Goal: Check status: Check status

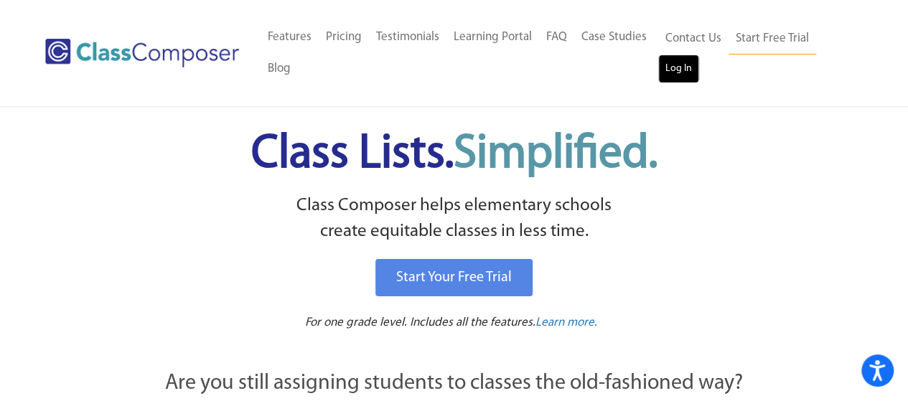
click at [682, 68] on link "Log In" at bounding box center [678, 69] width 41 height 29
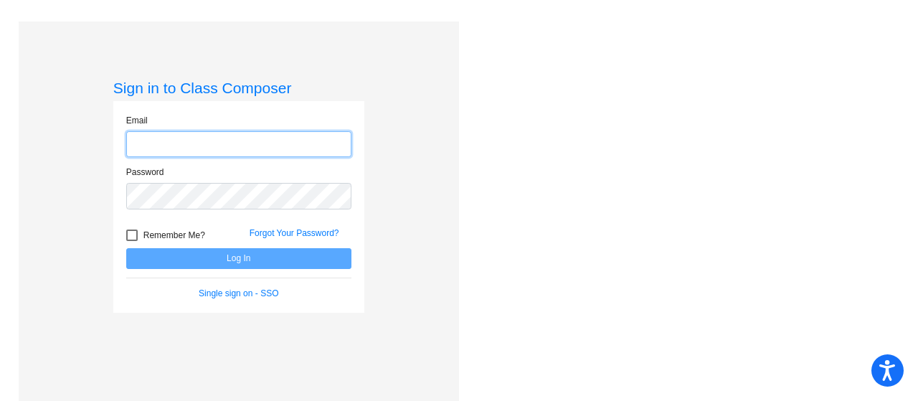
type input "jason.lett@hesperiausd.org"
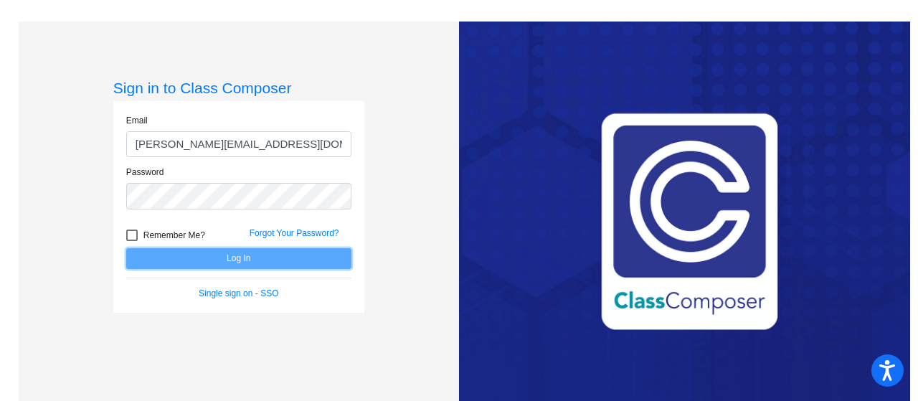
click at [230, 261] on button "Log In" at bounding box center [238, 258] width 225 height 21
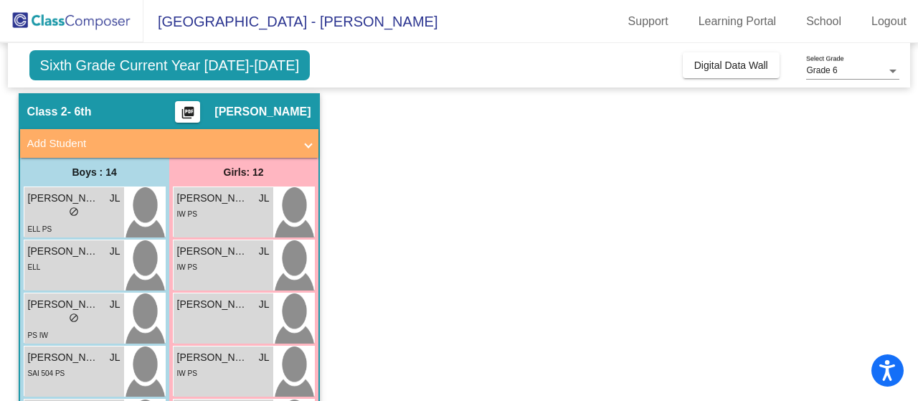
scroll to position [44, 0]
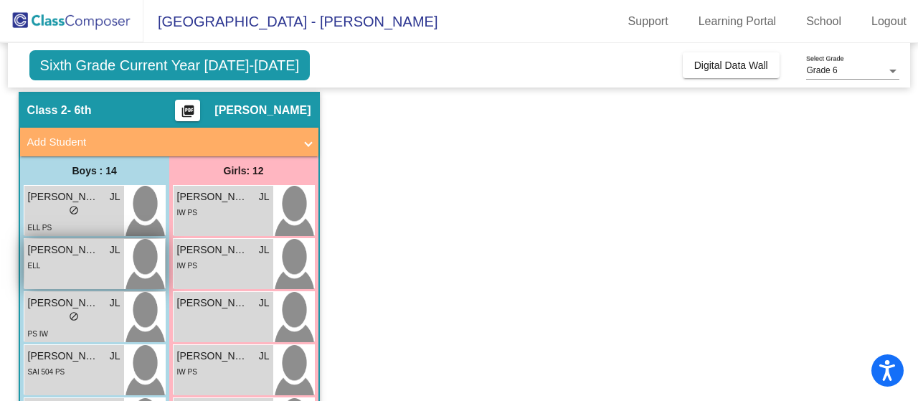
click at [47, 252] on span "Cesar Canela" at bounding box center [64, 250] width 72 height 15
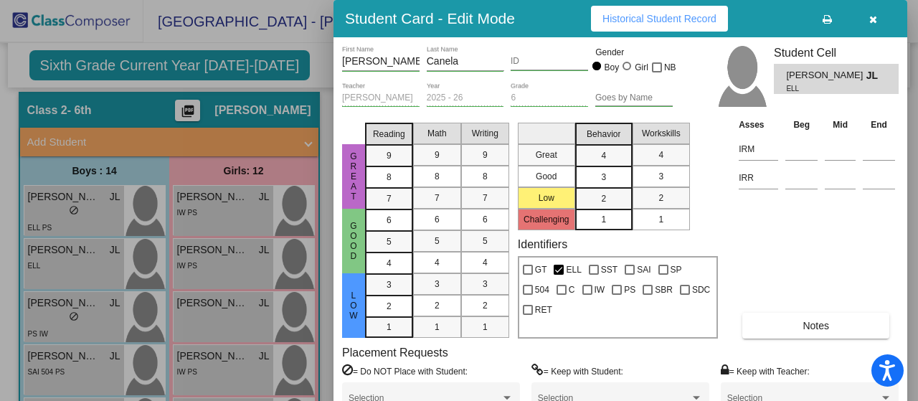
click at [672, 14] on span "Historical Student Record" at bounding box center [660, 18] width 114 height 11
click at [874, 18] on icon "button" at bounding box center [874, 19] width 8 height 10
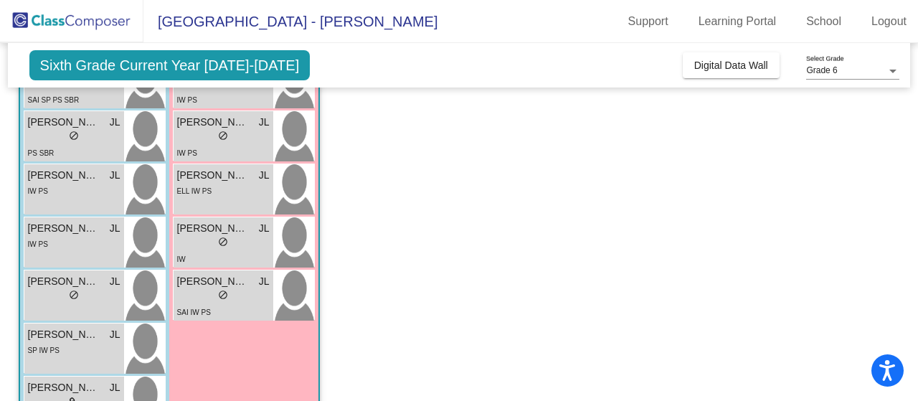
scroll to position [570, 0]
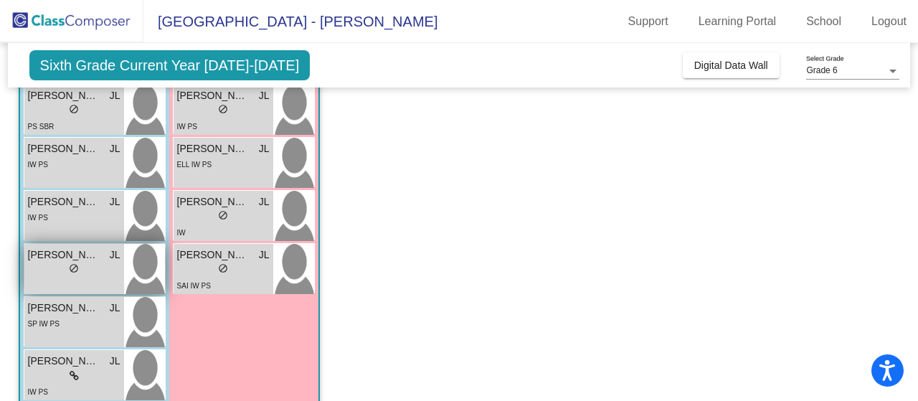
click at [80, 265] on div "lock do_not_disturb_alt" at bounding box center [74, 270] width 93 height 15
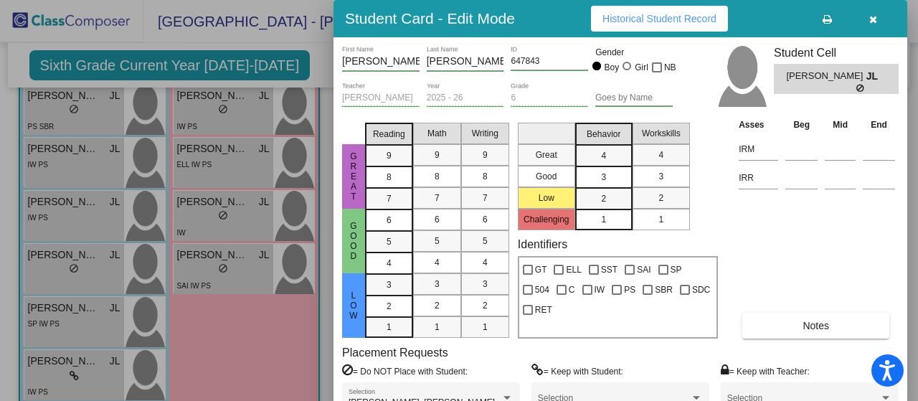
click at [679, 14] on span "Historical Student Record" at bounding box center [660, 18] width 114 height 11
